Goal: Task Accomplishment & Management: Manage account settings

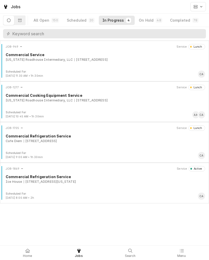
click at [112, 181] on div "Ice House 10920 Emmet St, Omaha, Nebraska 68164" at bounding box center [105, 182] width 199 height 5
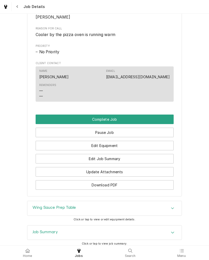
scroll to position [312, 0]
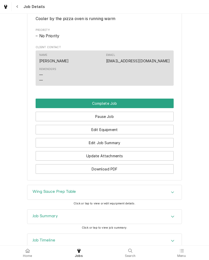
click at [60, 148] on button "Edit Job Summary" at bounding box center [105, 143] width 138 height 10
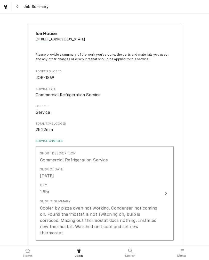
click at [62, 194] on div "Qty. 1.5hr" at bounding box center [99, 189] width 118 height 16
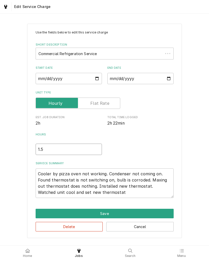
click at [52, 149] on input "1.5" at bounding box center [69, 149] width 66 height 11
type textarea "x"
type input "1"
type textarea "x"
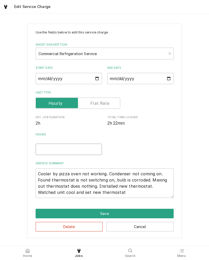
type textarea "x"
type input "2"
type textarea "x"
type input "2.5"
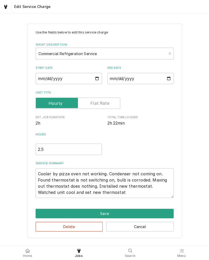
click at [19, 156] on div "Use the fields below to edit this service charge Short Description Commercial R…" at bounding box center [104, 131] width 209 height 224
click at [111, 192] on textarea "Cooler by pizza oven not working. Condenser not coming on. Found thermostat is …" at bounding box center [105, 184] width 138 height 30
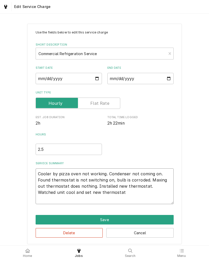
type textarea "x"
type textarea "Cooler by pizza oven not working. Condenser not coming on. Found thermostat is …"
type textarea "x"
type textarea "Cooler by pizza oven not working. Condenser not coming on. Found thermostat is …"
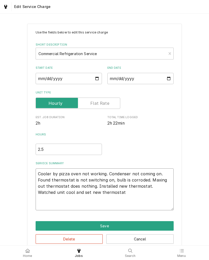
type textarea "x"
type textarea "Cooler by pizza oven not working. Condenser not coming on. Found thermostat is …"
type textarea "x"
type textarea "Cooler by pizza oven not working. Condenser not coming on. Found thermostat is …"
type textarea "x"
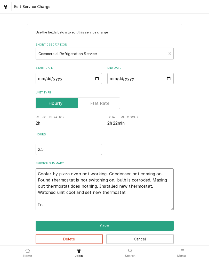
type textarea "Cooler by pizza oven not working. Condenser not coming on. Found thermostat is …"
type textarea "x"
type textarea "Cooler by pizza oven not working. Condenser not coming on. Found thermostat is …"
type textarea "x"
type textarea "Cooler by pizza oven not working. Condenser not coming on. Found thermostat is …"
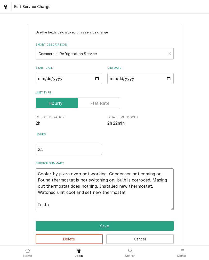
type textarea "x"
type textarea "Cooler by pizza oven not working. Condenser not coming on. Found thermostat is …"
type textarea "x"
type textarea "Cooler by pizza oven not working. Condenser not coming on. Found thermostat is …"
type textarea "x"
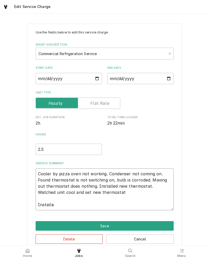
type textarea "Cooler by pizza oven not working. Condenser not coming on. Found thermostat is …"
type textarea "x"
type textarea "Cooler by pizza oven not working. Condenser not coming on. Found thermostat is …"
type textarea "x"
type textarea "Cooler by pizza oven not working. Condenser not coming on. Found thermostat is …"
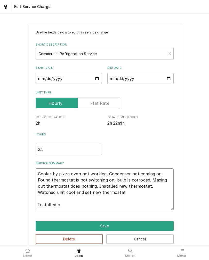
type textarea "x"
type textarea "Cooler by pizza oven not working. Condenser not coming on. Found thermostat is …"
type textarea "x"
type textarea "Cooler by pizza oven not working. Condenser not coming on. Found thermostat is …"
type textarea "x"
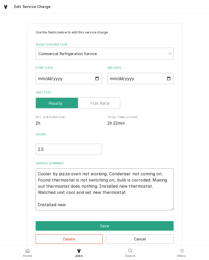
type textarea "Cooler by pizza oven not working. Condenser not coming on. Found thermostat is …"
type textarea "x"
type textarea "Cooler by pizza oven not working. Condenser not coming on. Found thermostat is …"
type textarea "x"
type textarea "Cooler by pizza oven not working. Condenser not coming on. Found thermostat is …"
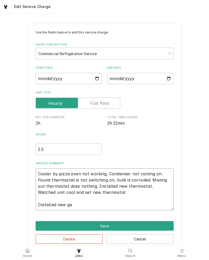
type textarea "x"
type textarea "Cooler by pizza oven not working. Condenser not coming on. Found thermostat is …"
type textarea "x"
type textarea "Cooler by pizza oven not working. Condenser not coming on. Found thermostat is …"
type textarea "x"
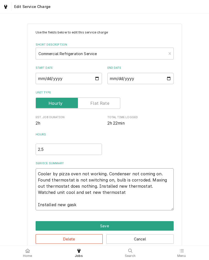
type textarea "Cooler by pizza oven not working. Condenser not coming on. Found thermostat is …"
type textarea "x"
type textarea "Cooler by pizza oven not working. Condenser not coming on. Found thermostat is …"
type textarea "x"
type textarea "Cooler by pizza oven not working. Condenser not coming on. Found thermostat is …"
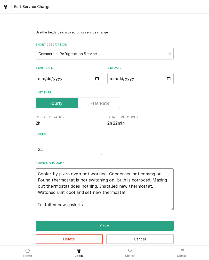
type textarea "x"
type textarea "Cooler by pizza oven not working. Condenser not coming on. Found thermostat is …"
type textarea "x"
type textarea "Cooler by pizza oven not working. Condenser not coming on. Found thermostat is …"
type textarea "x"
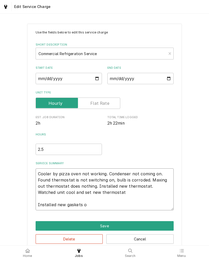
type textarea "Cooler by pizza oven not working. Condenser not coming on. Found thermostat is …"
type textarea "x"
type textarea "Cooler by pizza oven not working. Condenser not coming on. Found thermostat is …"
type textarea "x"
type textarea "Cooler by pizza oven not working. Condenser not coming on. Found thermostat is …"
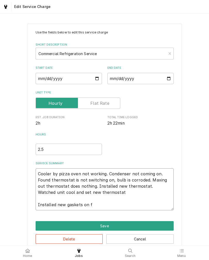
type textarea "x"
type textarea "Cooler by pizza oven not working. Condenser not coming on. Found thermostat is …"
type textarea "x"
type textarea "Cooler by pizza oven not working. Condenser not coming on. Found thermostat is …"
type textarea "x"
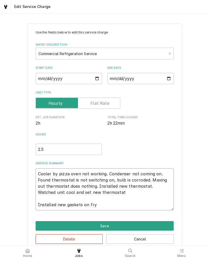
type textarea "Cooler by pizza oven not working. Condenser not coming on. Found thermostat is …"
type textarea "x"
type textarea "Cooler by pizza oven not working. Condenser not coming on. Found thermostat is …"
type textarea "x"
type textarea "Cooler by pizza oven not working. Condenser not coming on. Found thermostat is …"
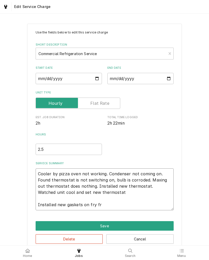
type textarea "x"
type textarea "Cooler by pizza oven not working. Condenser not coming on. Found thermostat is …"
type textarea "x"
type textarea "Cooler by pizza oven not working. Condenser not coming on. Found thermostat is …"
type textarea "x"
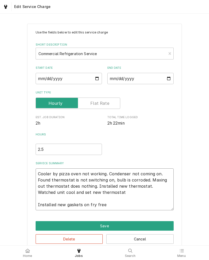
type textarea "Cooler by pizza oven not working. Condenser not coming on. Found thermostat is …"
type textarea "x"
type textarea "Cooler by pizza oven not working. Condenser not coming on. Found thermostat is …"
type textarea "x"
type textarea "Cooler by pizza oven not working. Condenser not coming on. Found thermostat is …"
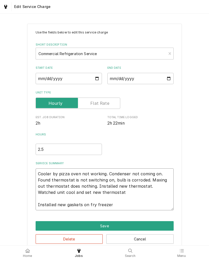
type textarea "x"
type textarea "Cooler by pizza oven not working. Condenser not coming on. Found thermostat is …"
type textarea "x"
type textarea "Cooler by pizza oven not working. Condenser not coming on. Found thermostat is …"
type textarea "x"
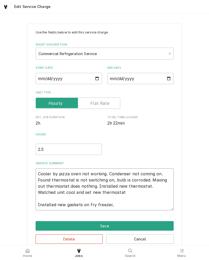
type textarea "Cooler by pizza oven not working. Condenser not coming on. Found thermostat is …"
type textarea "x"
type textarea "Cooler by pizza oven not working. Condenser not coming on. Found thermostat is …"
type textarea "x"
type textarea "Cooler by pizza oven not working. Condenser not coming on. Found thermostat is …"
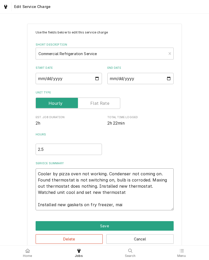
type textarea "x"
type textarea "Cooler by pizza oven not working. Condenser not coming on. Found thermostat is …"
type textarea "x"
type textarea "Cooler by pizza oven not working. Condenser not coming on. Found thermostat is …"
type textarea "x"
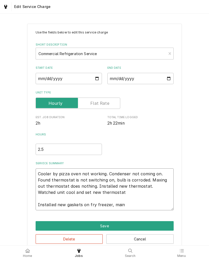
type textarea "Cooler by pizza oven not working. Condenser not coming on. Found thermostat is …"
type textarea "x"
type textarea "Cooler by pizza oven not working. Condenser not coming on. Found thermostat is …"
type textarea "x"
type textarea "Cooler by pizza oven not working. Condenser not coming on. Found thermostat is …"
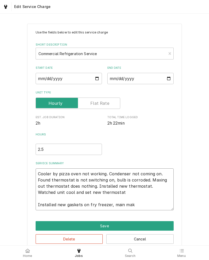
type textarea "x"
type textarea "Cooler by pizza oven not working. Condenser not coming on. Found thermostat is …"
type textarea "x"
type textarea "Cooler by pizza oven not working. Condenser not coming on. Found thermostat is …"
type textarea "x"
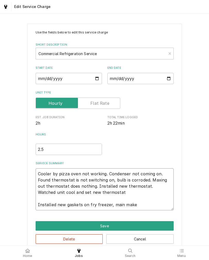
type textarea "Cooler by pizza oven not working. Condenser not coming on. Found thermostat is …"
type textarea "x"
type textarea "Cooler by pizza oven not working. Condenser not coming on. Found thermostat is …"
type textarea "x"
type textarea "Cooler by pizza oven not working. Condenser not coming on. Found thermostat is …"
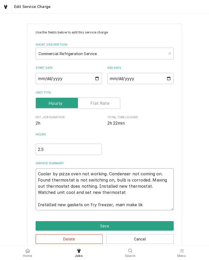
type textarea "x"
type textarea "Cooler by pizza oven not working. Condenser not coming on. Found thermostat is …"
type textarea "x"
type textarea "Cooler by pizza oven not working. Condenser not coming on. Found thermostat is …"
type textarea "x"
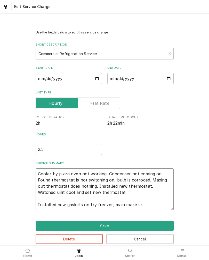
type textarea "Cooler by pizza oven not working. Condenser not coming on. Found thermostat is …"
type textarea "x"
type textarea "Cooler by pizza oven not working. Condenser not coming on. Found thermostat is …"
type textarea "x"
type textarea "Cooler by pizza oven not working. Condenser not coming on. Found thermostat is …"
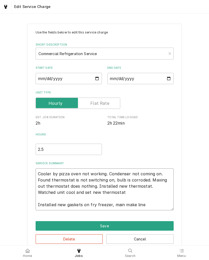
type textarea "x"
type textarea "Cooler by pizza oven not working. Condenser not coming on. Found thermostat is …"
type textarea "x"
type textarea "Cooler by pizza oven not working. Condenser not coming on. Found thermostat is …"
type textarea "x"
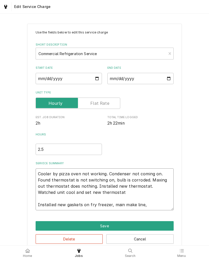
type textarea "Cooler by pizza oven not working. Condenser not coming on. Found thermostat is …"
type textarea "x"
type textarea "Cooler by pizza oven not working. Condenser not coming on. Found thermostat is …"
type textarea "x"
type textarea "Cooler by pizza oven not working. Condenser not coming on. Found thermostat is …"
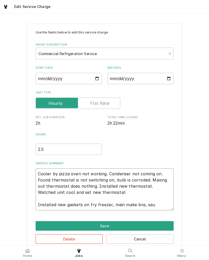
type textarea "x"
type textarea "Cooler by pizza oven not working. Condenser not coming on. Found thermostat is …"
type textarea "x"
type textarea "Cooler by pizza oven not working. Condenser not coming on. Found thermostat is …"
type textarea "x"
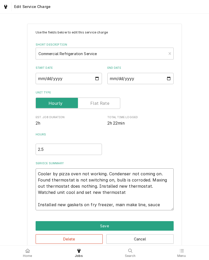
type textarea "Cooler by pizza oven not working. Condenser not coming on. Found thermostat is …"
type textarea "x"
type textarea "Cooler by pizza oven not working. Condenser not coming on. Found thermostat is …"
type textarea "x"
type textarea "Cooler by pizza oven not working. Condenser not coming on. Found thermostat is …"
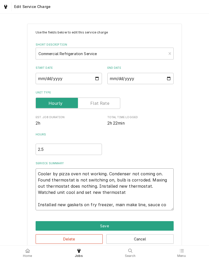
type textarea "x"
type textarea "Cooler by pizza oven not working. Condenser not coming on. Found thermostat is …"
type textarea "x"
type textarea "Cooler by pizza oven not working. Condenser not coming on. Found thermostat is …"
type textarea "x"
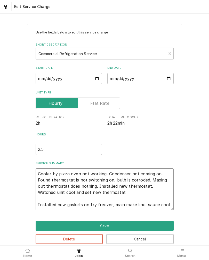
type textarea "Cooler by pizza oven not working. Condenser not coming on. Found thermostat is …"
type textarea "x"
type textarea "Cooler by pizza oven not working. Condenser not coming on. Found thermostat is …"
type textarea "x"
type textarea "Cooler by pizza oven not working. Condenser not coming on. Found thermostat is …"
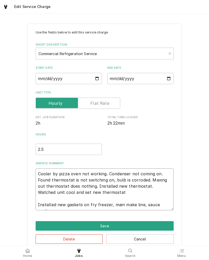
type textarea "x"
type textarea "Cooler by pizza oven not working. Condenser not coming on. Found thermostat is …"
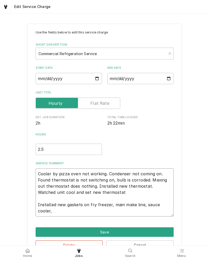
type textarea "x"
type textarea "Cooler by pizza oven not working. Condenser not coming on. Found thermostat is …"
type textarea "x"
type textarea "Cooler by pizza oven not working. Condenser not coming on. Found thermostat is …"
type textarea "x"
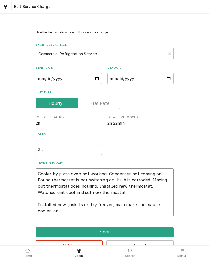
type textarea "Cooler by pizza oven not working. Condenser not coming on. Found thermostat is …"
type textarea "x"
type textarea "Cooler by pizza oven not working. Condenser not coming on. Found thermostat is …"
type textarea "x"
type textarea "Cooler by pizza oven not working. Condenser not coming on. Found thermostat is …"
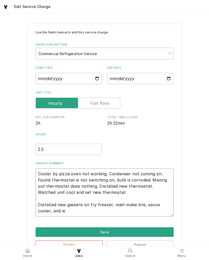
type textarea "x"
type textarea "Cooler by pizza oven not working. Condenser not coming on. Found thermostat is …"
type textarea "x"
type textarea "Cooler by pizza oven not working. Condenser not coming on. Found thermostat is …"
type textarea "x"
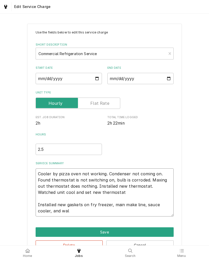
type textarea "Cooler by pizza oven not working. Condenser not coming on. Found thermostat is …"
type textarea "x"
type textarea "Cooler by pizza oven not working. Condenser not coming on. Found thermostat is …"
type textarea "x"
type textarea "Cooler by pizza oven not working. Condenser not coming on. Found thermostat is …"
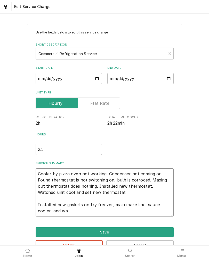
type textarea "x"
type textarea "Cooler by pizza oven not working. Condenser not coming on. Found thermostat is …"
type textarea "x"
type textarea "Cooler by pizza oven not working. Condenser not coming on. Found thermostat is …"
type textarea "x"
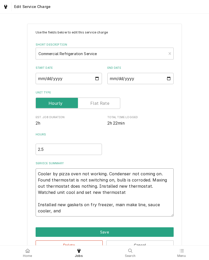
type textarea "Cooler by pizza oven not working. Condenser not coming on. Found thermostat is …"
type textarea "x"
type textarea "Cooler by pizza oven not working. Condenser not coming on. Found thermostat is …"
type textarea "x"
type textarea "Cooler by pizza oven not working. Condenser not coming on. Found thermostat is …"
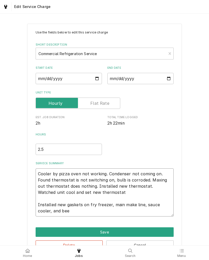
type textarea "x"
type textarea "Cooler by pizza oven not working. Condenser not coming on. Found thermostat is …"
type textarea "x"
type textarea "Cooler by pizza oven not working. Condenser not coming on. Found thermostat is …"
type textarea "x"
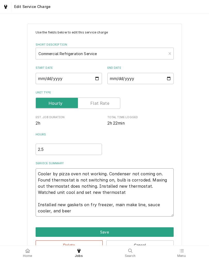
type textarea "Cooler by pizza oven not working. Condenser not coming on. Found thermostat is …"
type textarea "x"
type textarea "Cooler by pizza oven not working. Condenser not coming on. Found thermostat is …"
type textarea "x"
type textarea "Cooler by pizza oven not working. Condenser not coming on. Found thermostat is …"
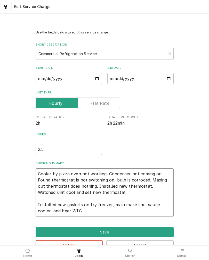
type textarea "x"
type textarea "Cooler by pizza oven not working. Condenser not coming on. Found thermostat is …"
click at [178, 109] on div "Use the fields below to edit this service charge Short Description Commercial R…" at bounding box center [104, 140] width 155 height 233
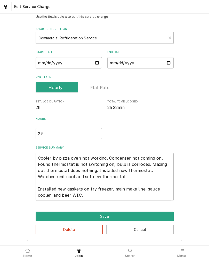
scroll to position [18, 0]
click at [151, 213] on button "Save" at bounding box center [105, 217] width 138 height 10
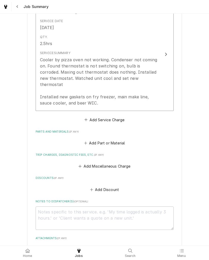
scroll to position [155, 0]
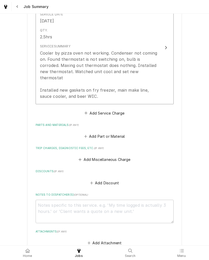
click at [118, 133] on button "Add Part or Material" at bounding box center [104, 136] width 43 height 7
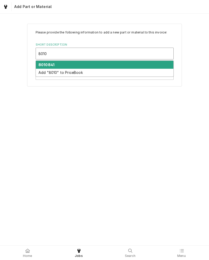
click at [86, 64] on div "8010841" at bounding box center [104, 65] width 137 height 8
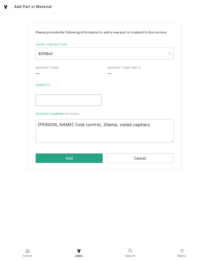
click at [64, 102] on input "Quantity" at bounding box center [69, 100] width 66 height 11
click at [78, 216] on div "Please provide the following information to add a new part or material to this …" at bounding box center [104, 130] width 209 height 232
click at [76, 159] on button "Add" at bounding box center [69, 159] width 67 height 10
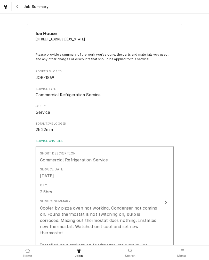
scroll to position [155, 0]
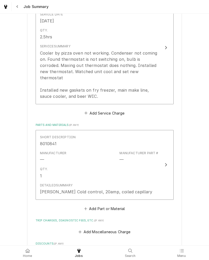
click at [112, 205] on button "Add Part or Material" at bounding box center [104, 208] width 43 height 7
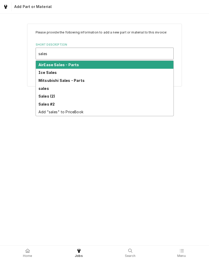
click at [56, 90] on div "sales" at bounding box center [104, 89] width 137 height 8
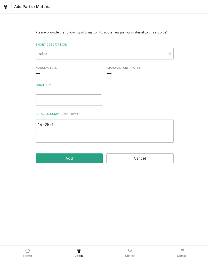
click at [81, 106] on input "Quantity" at bounding box center [69, 100] width 66 height 11
click at [60, 123] on textarea "14x25x1" at bounding box center [105, 130] width 138 height 23
click at [58, 128] on textarea "14x25x1" at bounding box center [105, 130] width 138 height 23
click at [57, 130] on textarea "14x25x1" at bounding box center [105, 130] width 138 height 23
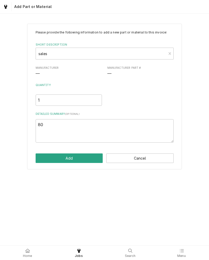
click at [65, 173] on div "Please provide the following information to add a new part or material to this …" at bounding box center [104, 96] width 209 height 155
click at [119, 129] on textarea "80" at bounding box center [105, 130] width 138 height 23
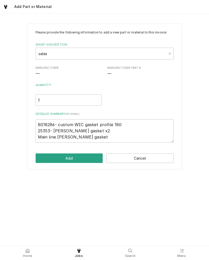
click at [37, 196] on div "Please provide the following information to add a new part or material to this …" at bounding box center [104, 130] width 209 height 232
click at [51, 160] on button "Add" at bounding box center [69, 159] width 67 height 10
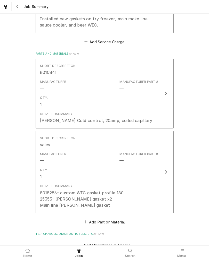
scroll to position [227, 0]
click at [156, 170] on div "Qty. 1" at bounding box center [99, 174] width 118 height 16
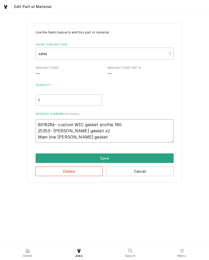
click at [137, 132] on textarea "8018286- custom WIC gasket profile 180 25353- Randell gasket x2 Main line Rande…" at bounding box center [105, 130] width 138 height 23
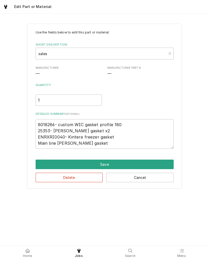
click at [189, 158] on div "Use the fields below to edit this part or material: Short Description sales Man…" at bounding box center [104, 106] width 209 height 175
click at [46, 164] on button "Save" at bounding box center [105, 165] width 138 height 10
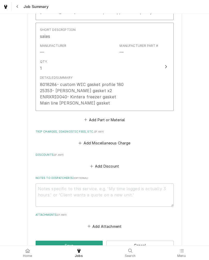
scroll to position [338, 0]
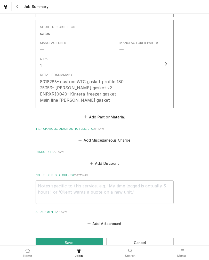
click at [127, 139] on button "Add Miscellaneous Charge" at bounding box center [105, 140] width 54 height 7
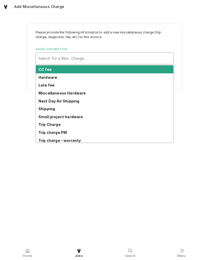
click at [41, 124] on strong "Trip Charge" at bounding box center [49, 124] width 22 height 4
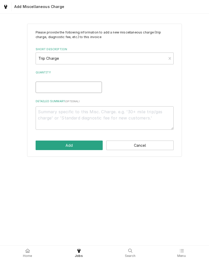
click at [40, 86] on input "Quantity" at bounding box center [69, 87] width 66 height 11
click at [48, 150] on button "Add" at bounding box center [69, 146] width 67 height 10
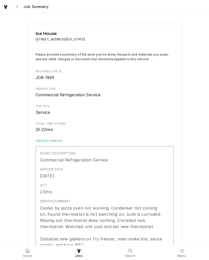
scroll to position [338, 0]
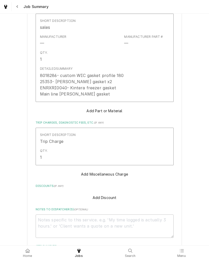
click at [50, 152] on div "Qty. 1" at bounding box center [101, 155] width 123 height 16
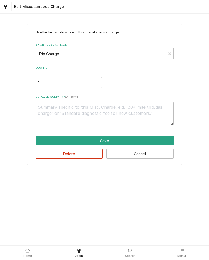
click at [161, 154] on button "Cancel" at bounding box center [139, 154] width 67 height 10
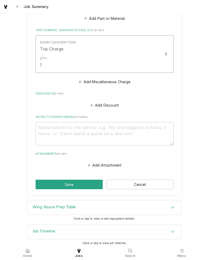
scroll to position [436, 0]
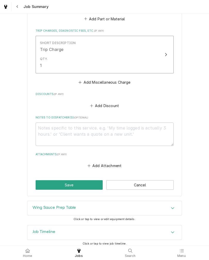
click at [39, 181] on button "Save" at bounding box center [69, 186] width 67 height 10
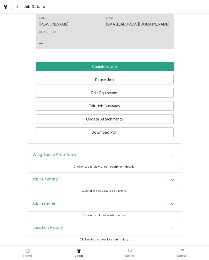
scroll to position [354, 0]
click at [157, 70] on button "Complete Job" at bounding box center [105, 67] width 138 height 10
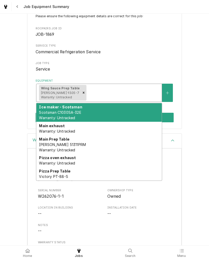
scroll to position [39, 0]
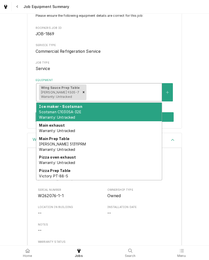
click at [49, 145] on span "Randell 51311PRM Warranty: Untracked" at bounding box center [62, 147] width 47 height 10
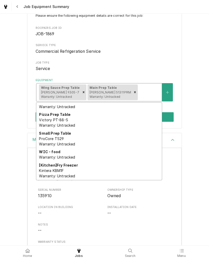
scroll to position [37, 0]
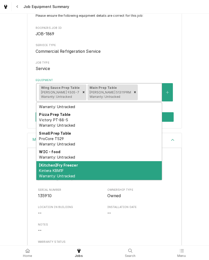
click at [47, 173] on span "Kintera KBM1F Warranty: Untracked" at bounding box center [57, 174] width 36 height 10
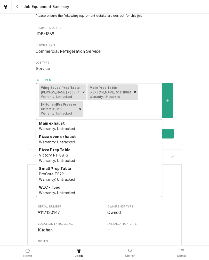
scroll to position [19, 0]
click at [172, 114] on button "Equipment" at bounding box center [167, 100] width 11 height 35
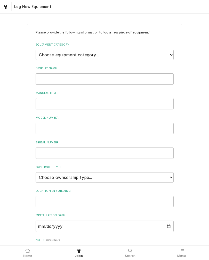
click at [161, 56] on select "Choose equipment category... Ice Machines Refrigeration Beverage Equipment Work…" at bounding box center [105, 55] width 138 height 10
select select "8"
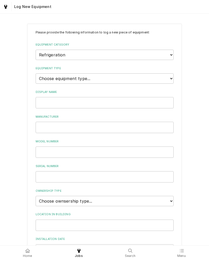
click at [145, 67] on label "Equipment Type" at bounding box center [105, 69] width 138 height 4
click at [145, 73] on select "Choose equipment type... Bar Refrigeration Blast Chiller Chef Base Freezer Chef…" at bounding box center [105, 78] width 138 height 10
select select "75"
click at [134, 97] on input "Display Name" at bounding box center [105, 102] width 138 height 11
type input "WIC - Beer"
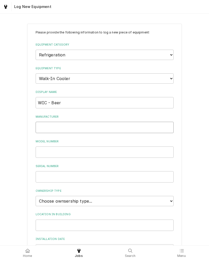
click at [120, 122] on input "Manufacturer" at bounding box center [105, 127] width 138 height 11
type input "Heatcraft"
click at [52, 147] on input "Model Number" at bounding box center [105, 152] width 138 height 11
type input "ADT090ASWJ"
click at [47, 171] on input "Serial Number" at bounding box center [105, 176] width 138 height 11
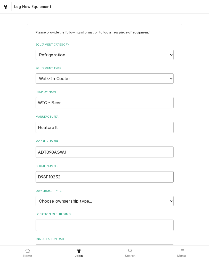
type input "D98F10232"
click at [40, 196] on select "Choose ownsership type... Unknown Owned Leased Rented" at bounding box center [105, 201] width 138 height 10
select select "1"
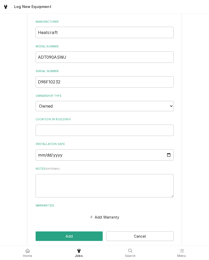
click at [43, 232] on button "Add" at bounding box center [69, 237] width 67 height 10
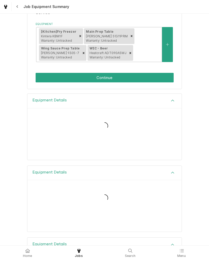
scroll to position [39, 0]
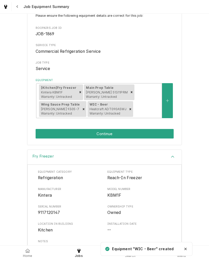
click at [40, 130] on button "Continue" at bounding box center [105, 134] width 138 height 10
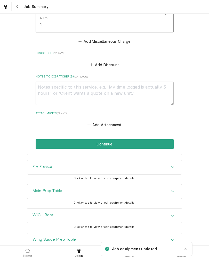
scroll to position [489, 0]
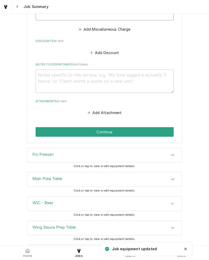
click at [40, 128] on button "Continue" at bounding box center [105, 132] width 138 height 10
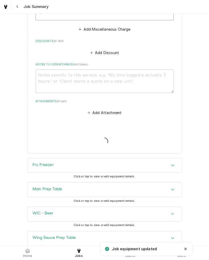
type textarea "x"
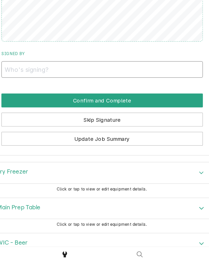
click at [36, 119] on input "Signed By" at bounding box center [105, 124] width 138 height 11
type input "Ray Ray"
click at [36, 141] on button "Confirm and Complete" at bounding box center [105, 146] width 138 height 10
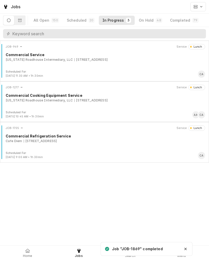
click at [29, 256] on span "Home" at bounding box center [27, 256] width 9 height 4
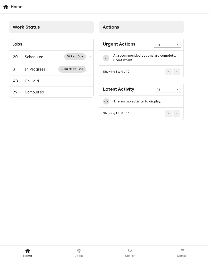
click at [30, 56] on div "Scheduled" at bounding box center [34, 56] width 19 height 5
